Goal: Transaction & Acquisition: Purchase product/service

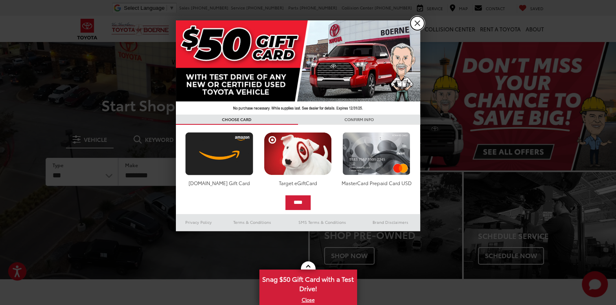
click at [421, 21] on link "X" at bounding box center [417, 23] width 14 height 14
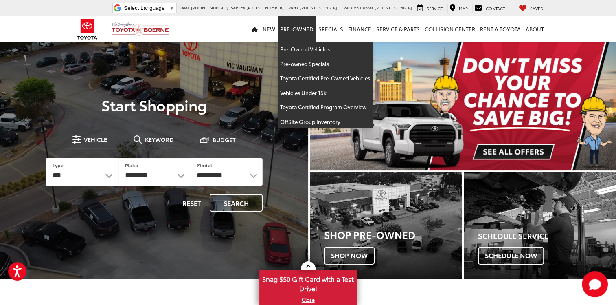
click at [300, 33] on link "Pre-Owned" at bounding box center [297, 29] width 38 height 26
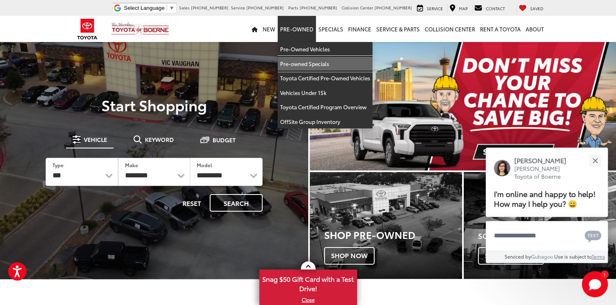
click at [299, 63] on link "Pre-owned Specials" at bounding box center [325, 64] width 95 height 15
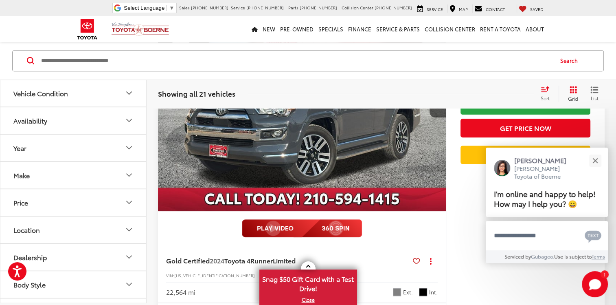
scroll to position [987, 0]
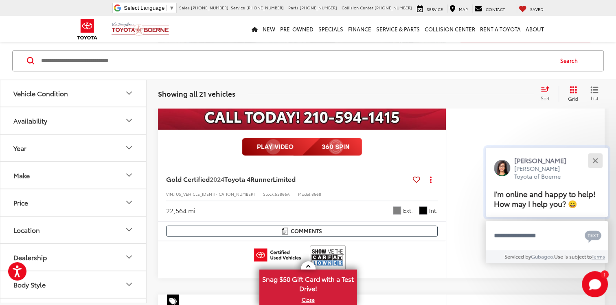
click at [597, 162] on div "Close" at bounding box center [594, 160] width 5 height 5
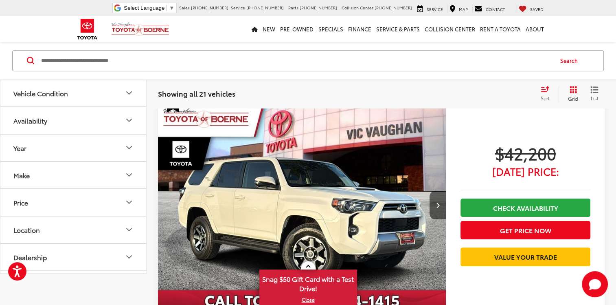
scroll to position [0, 0]
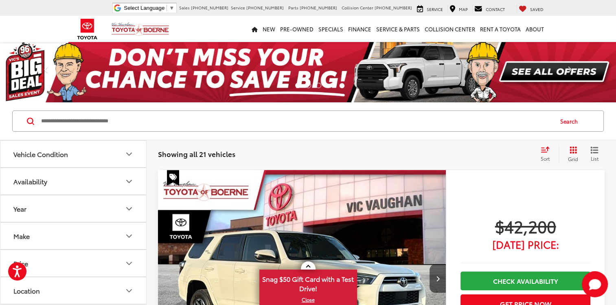
click at [546, 153] on div "Sort" at bounding box center [548, 154] width 22 height 16
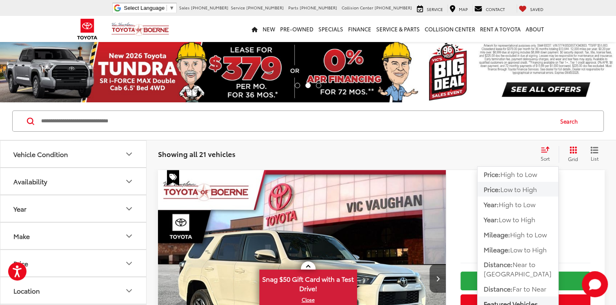
click at [524, 188] on span "Low to High" at bounding box center [518, 188] width 37 height 9
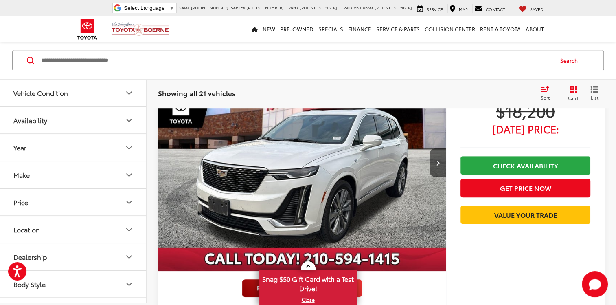
scroll to position [489, 0]
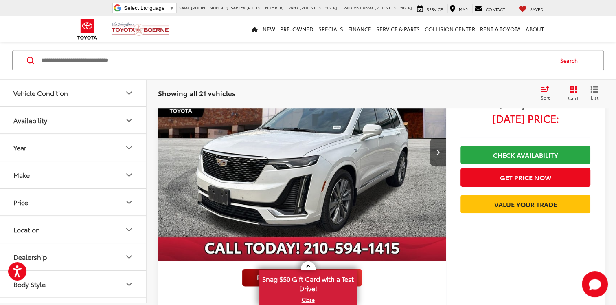
click at [98, 142] on button "Year" at bounding box center [73, 147] width 147 height 26
